Goal: Task Accomplishment & Management: Use online tool/utility

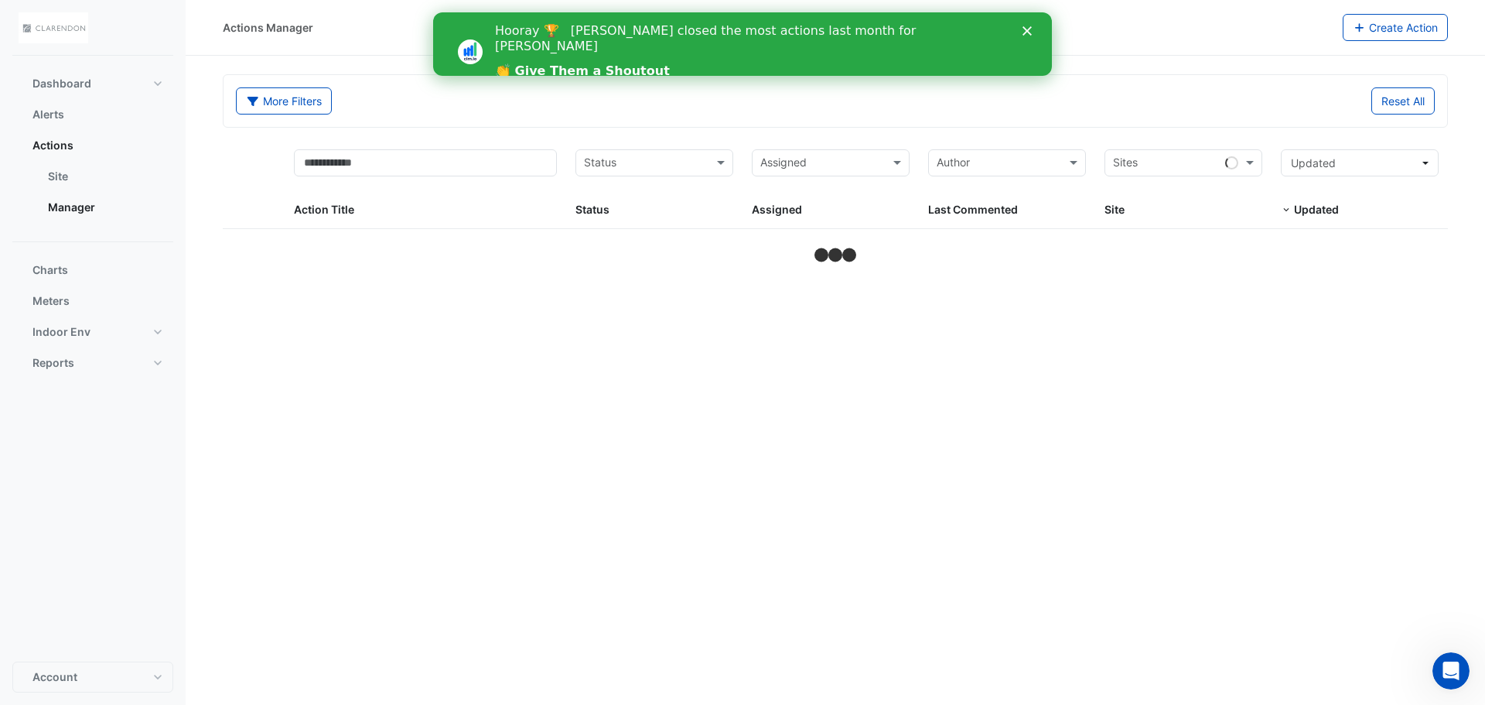
select select "**"
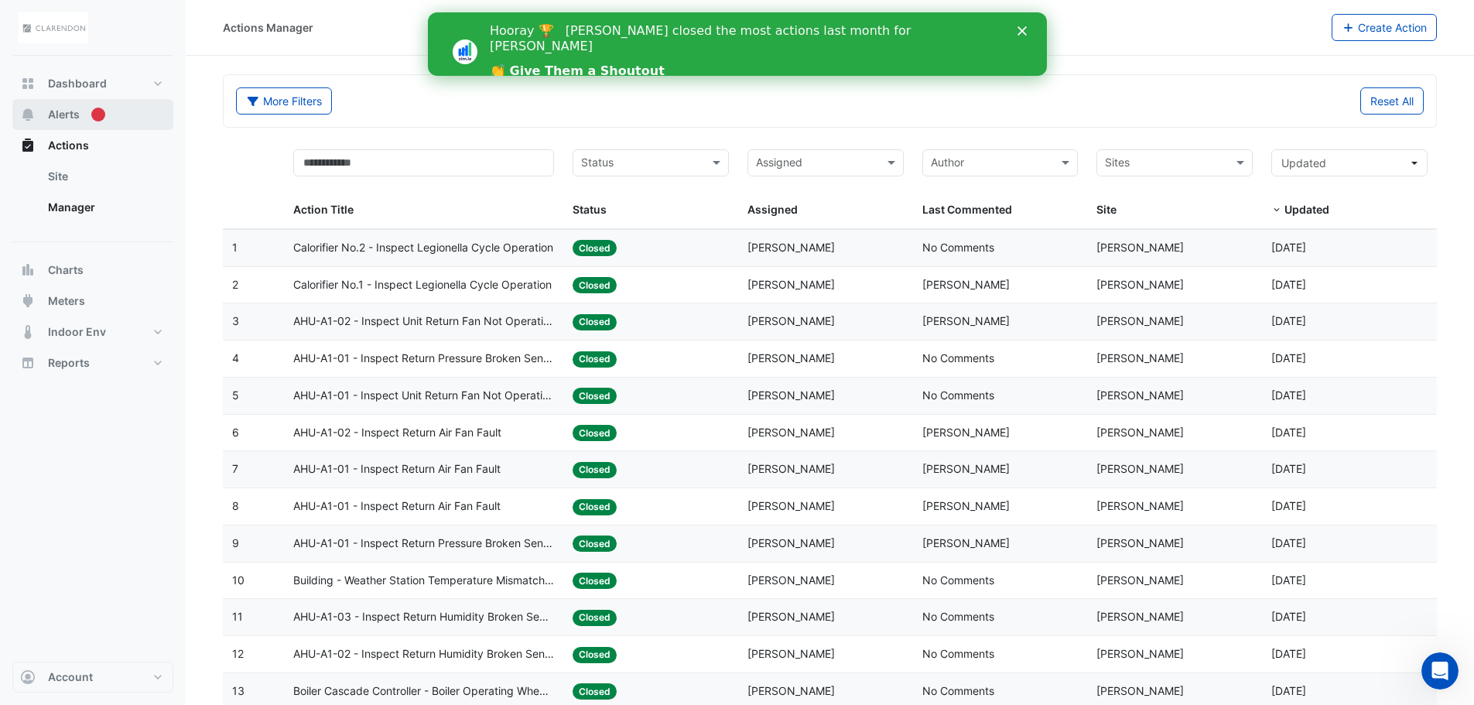
click at [75, 103] on button "Alerts" at bounding box center [92, 114] width 161 height 31
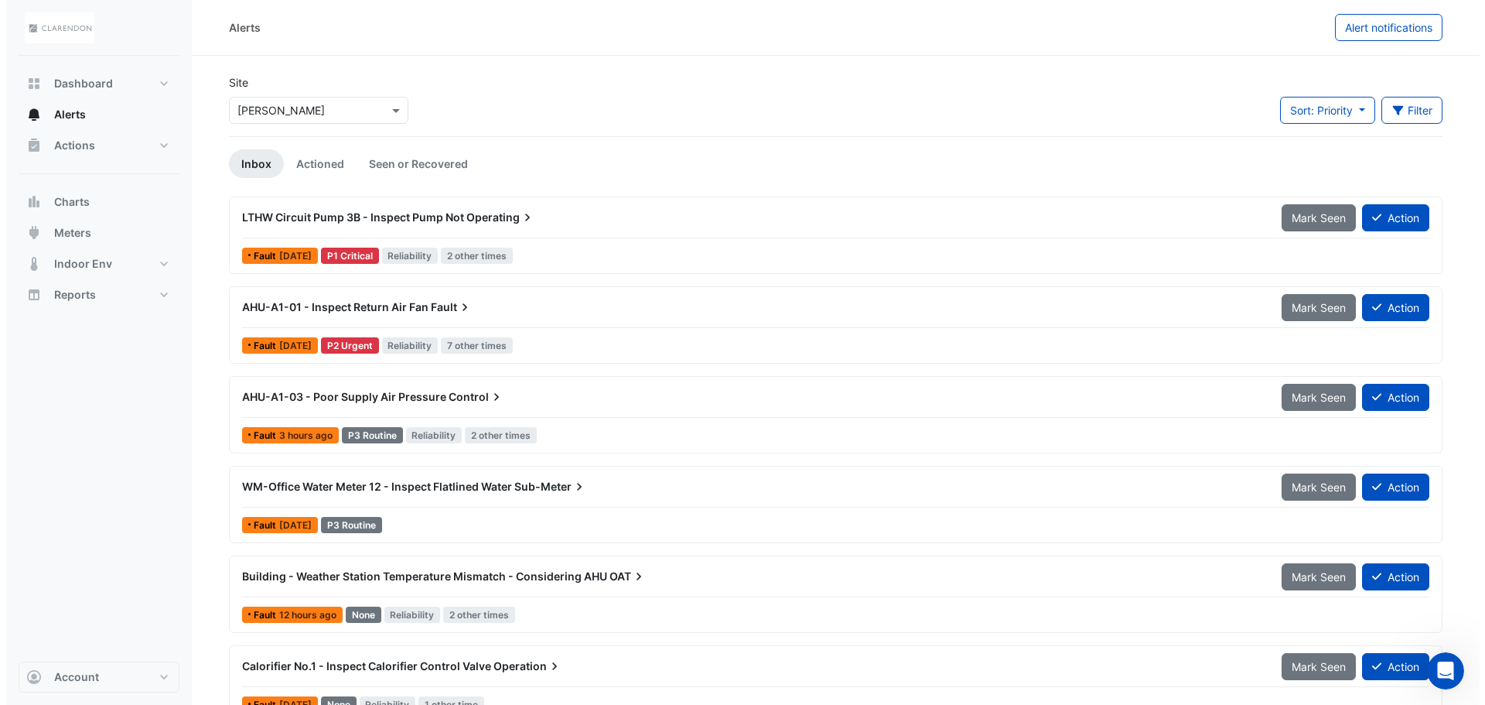
scroll to position [120, 0]
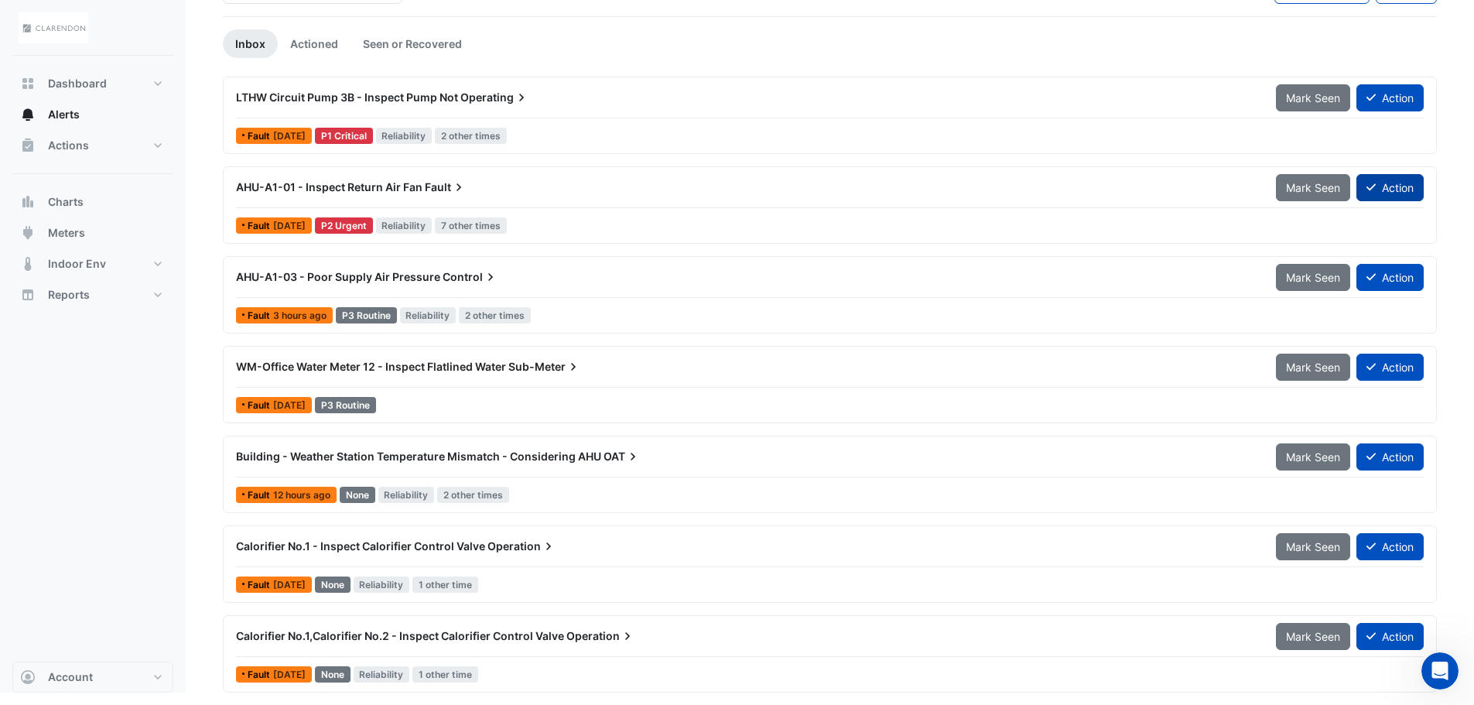
click at [1405, 183] on button "Action" at bounding box center [1389, 187] width 67 height 27
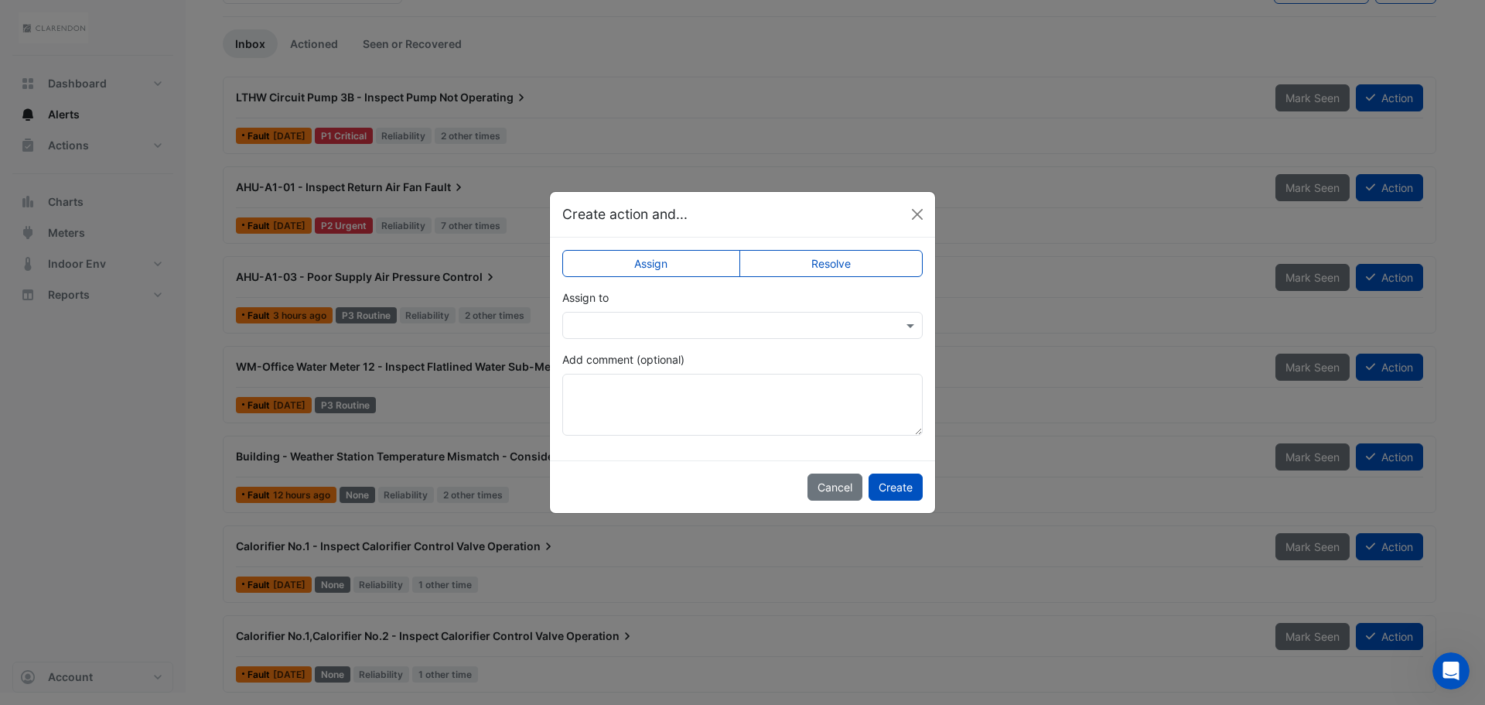
click at [846, 259] on label "Resolve" at bounding box center [832, 263] width 184 height 27
click at [911, 487] on button "Create" at bounding box center [896, 486] width 54 height 27
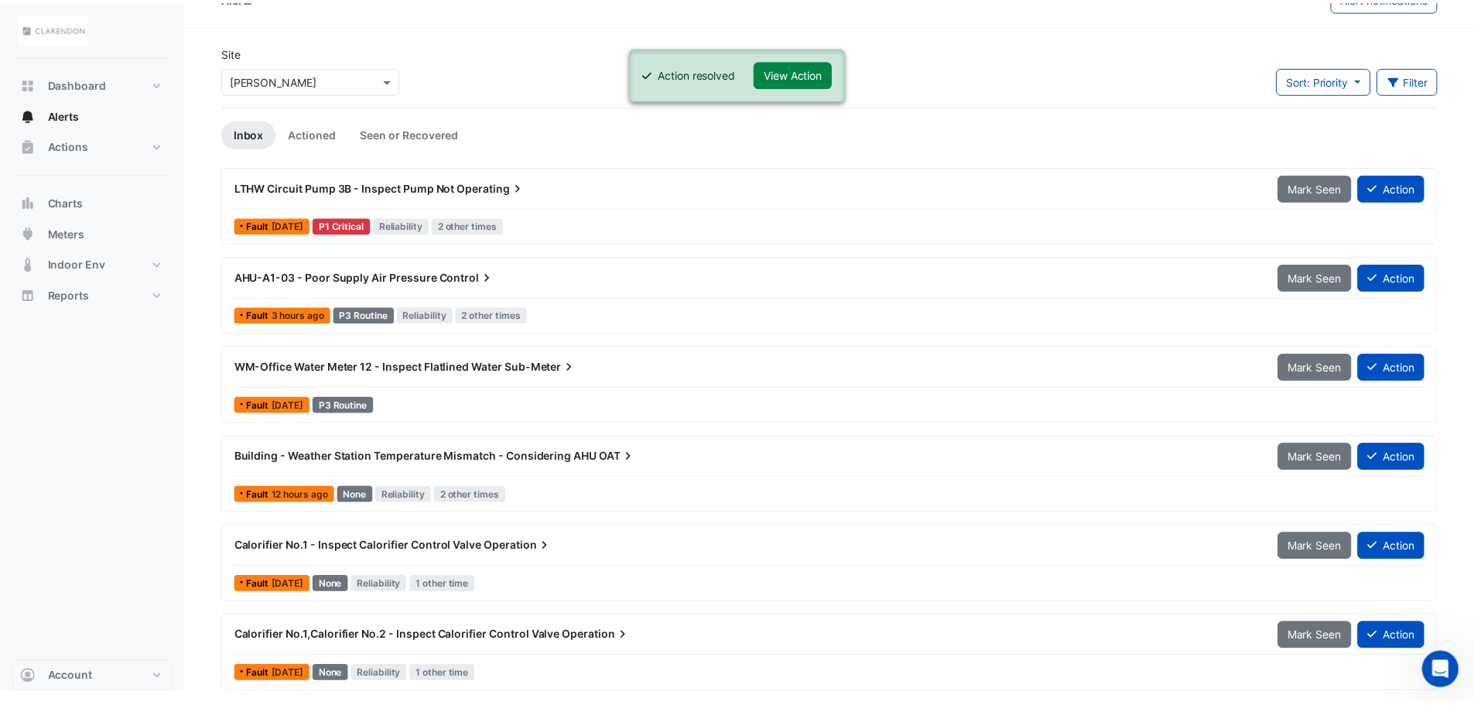
scroll to position [30, 0]
